Goal: Task Accomplishment & Management: Use online tool/utility

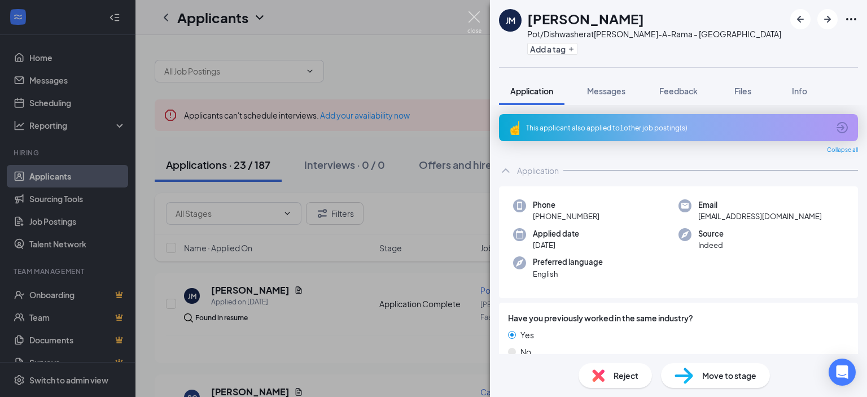
click at [474, 14] on img at bounding box center [474, 22] width 14 height 22
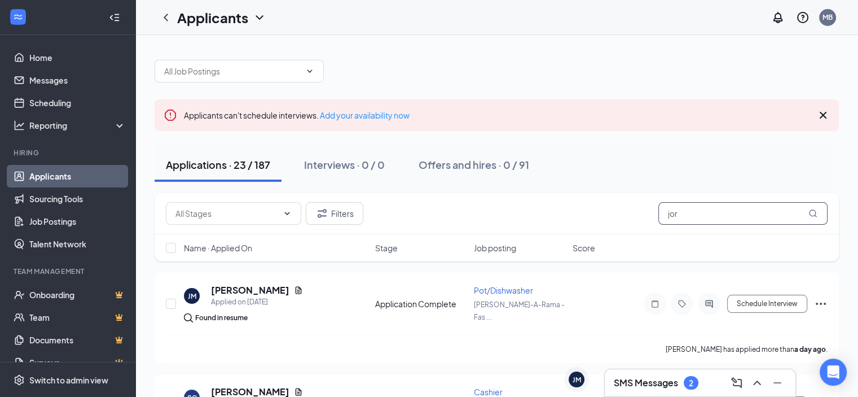
click at [799, 214] on input "jor" at bounding box center [743, 213] width 169 height 23
type input "j"
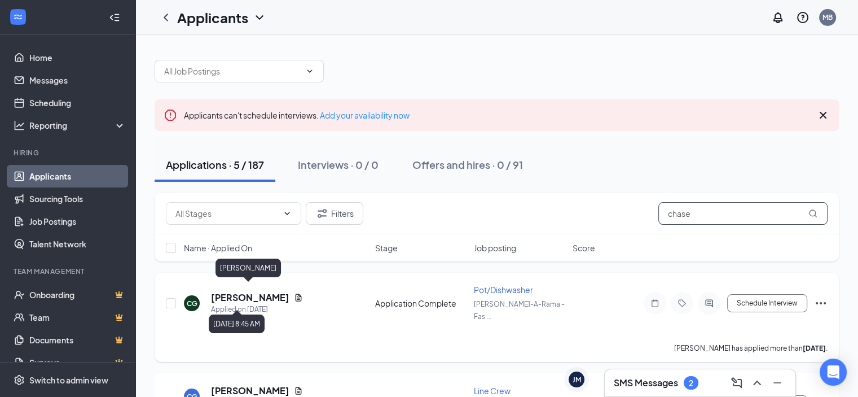
type input "chase"
click at [266, 293] on h5 "[PERSON_NAME]" at bounding box center [250, 297] width 78 height 12
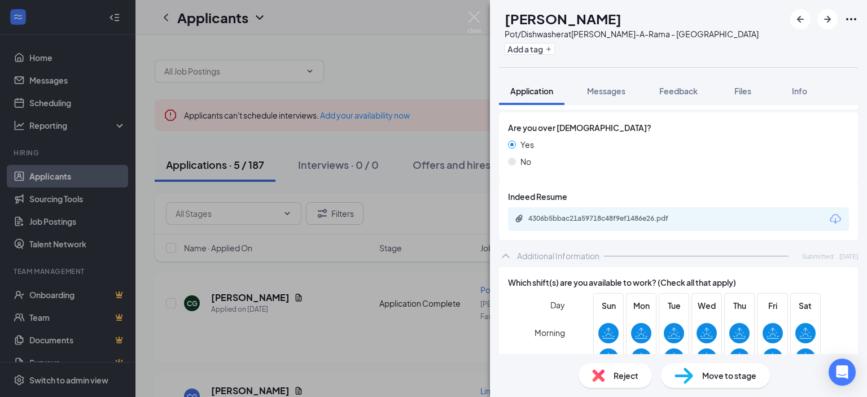
scroll to position [339, 0]
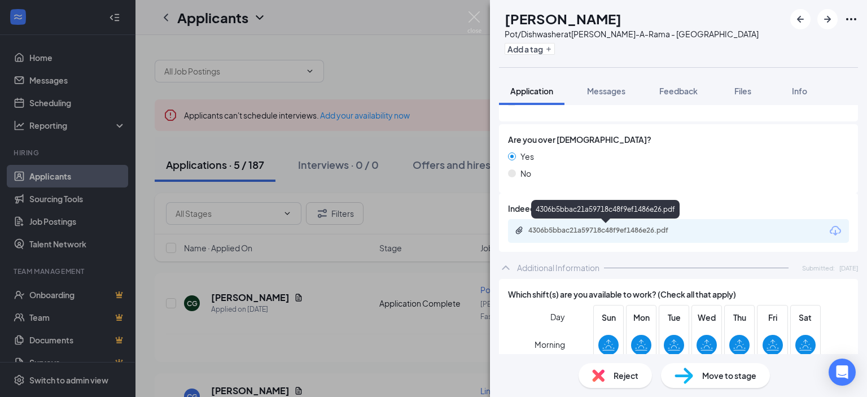
click at [620, 233] on div "4306b5bbac21a59718c48f9ef1486e26.pdf" at bounding box center [607, 230] width 158 height 9
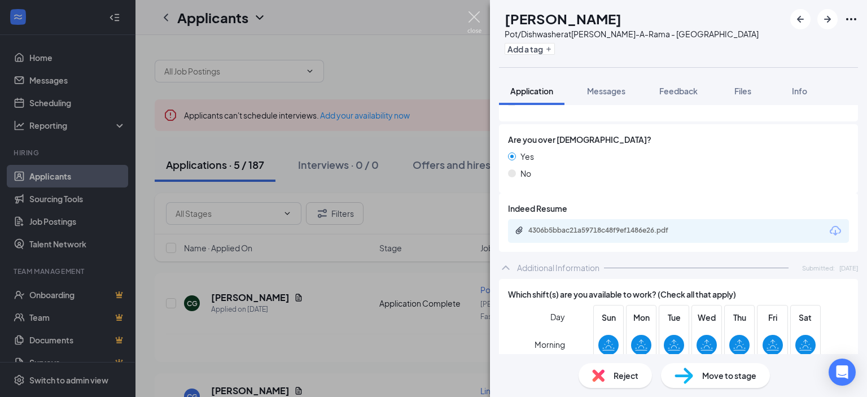
click at [479, 16] on img at bounding box center [474, 22] width 14 height 22
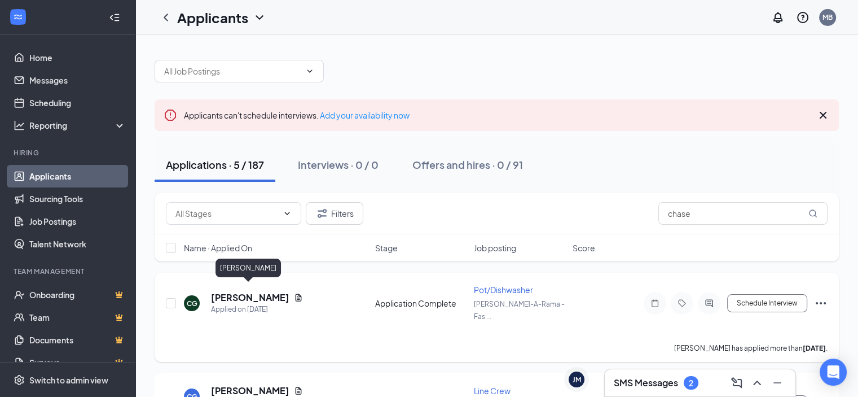
click at [244, 293] on h5 "[PERSON_NAME]" at bounding box center [250, 297] width 78 height 12
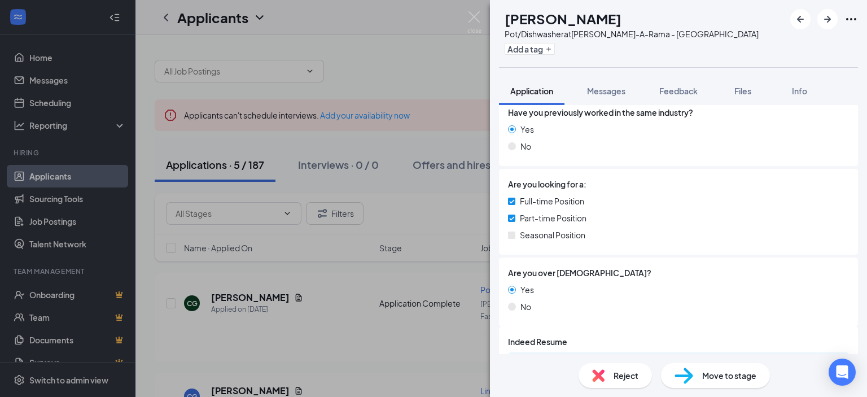
scroll to position [339, 0]
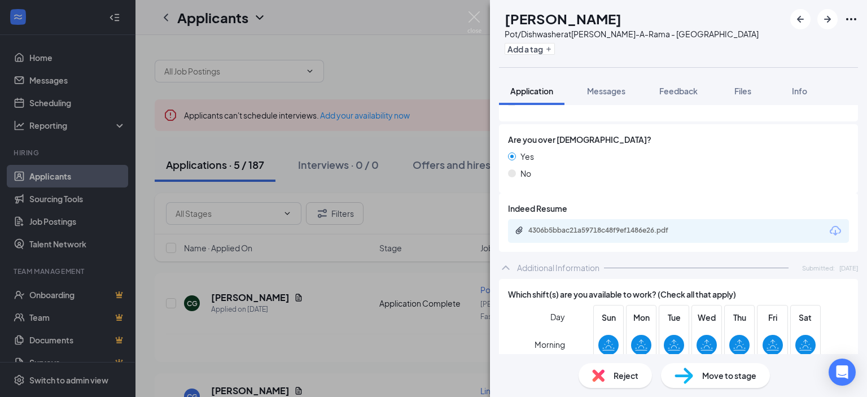
click at [625, 232] on div "4306b5bbac21a59718c48f9ef1486e26.pdf" at bounding box center [607, 230] width 158 height 9
